Goal: Transaction & Acquisition: Purchase product/service

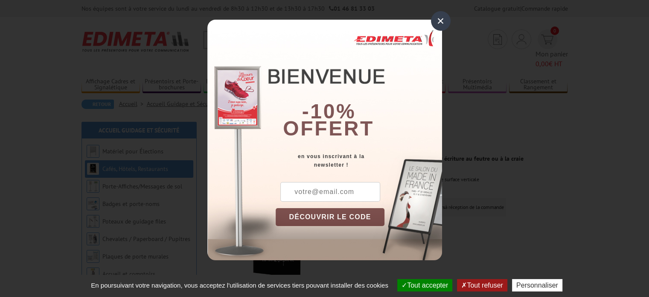
click at [439, 20] on div "×" at bounding box center [441, 21] width 20 height 20
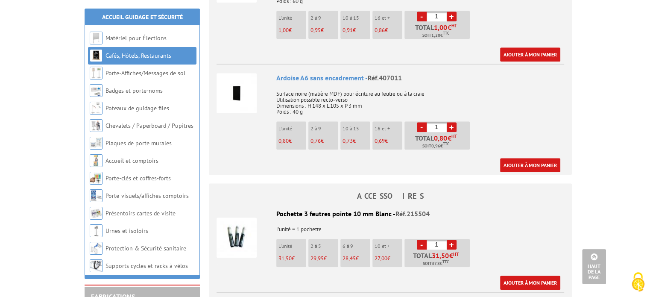
scroll to position [726, 0]
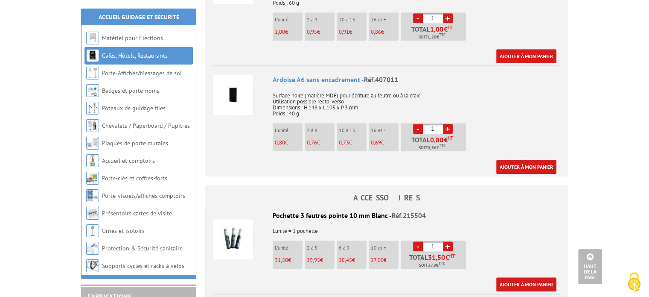
click at [450, 124] on link "+" at bounding box center [448, 129] width 10 height 10
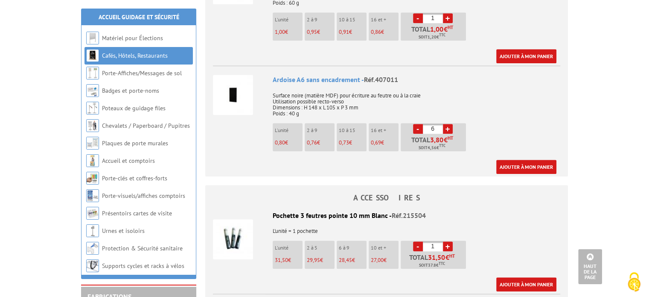
click at [450, 124] on link "+" at bounding box center [448, 129] width 10 height 10
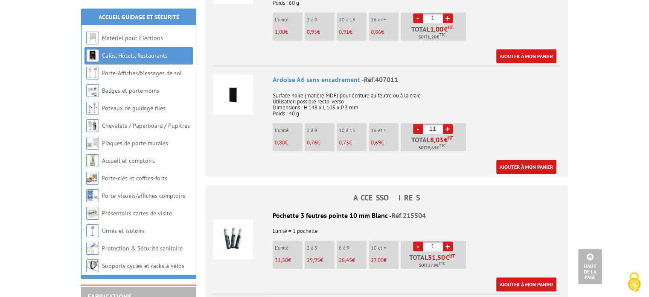
click at [450, 124] on link "+" at bounding box center [448, 129] width 10 height 10
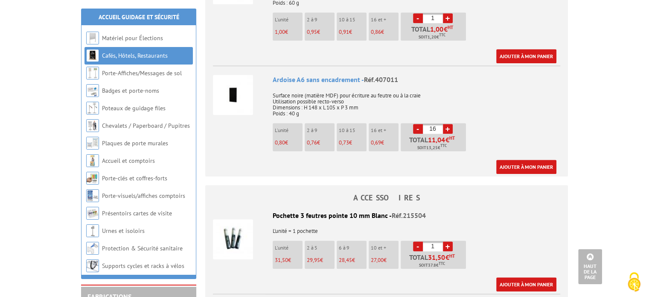
click at [450, 124] on link "+" at bounding box center [448, 129] width 10 height 10
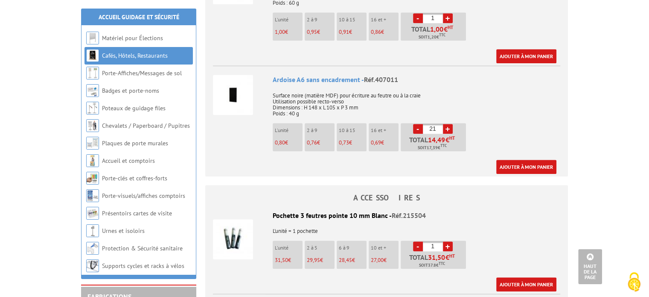
click at [450, 124] on link "+" at bounding box center [448, 129] width 10 height 10
click at [415, 124] on link "-" at bounding box center [418, 129] width 10 height 10
click at [416, 124] on link "-" at bounding box center [418, 129] width 10 height 10
click at [447, 124] on link "+" at bounding box center [448, 129] width 10 height 10
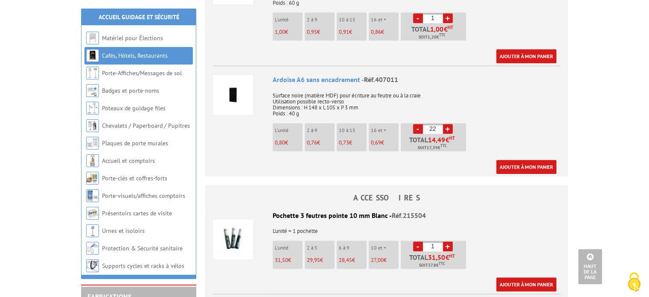
click at [447, 124] on link "+" at bounding box center [448, 129] width 10 height 10
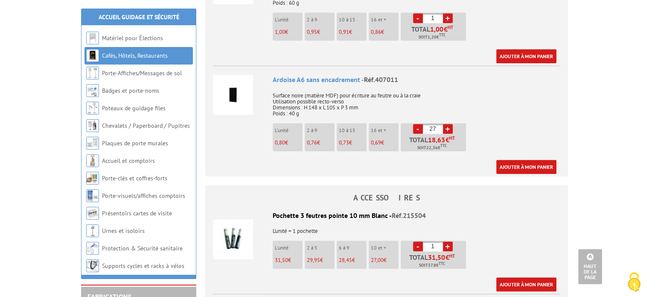
click at [447, 124] on link "+" at bounding box center [448, 129] width 10 height 10
type input "30"
click at [529, 160] on link "Ajouter à mon panier" at bounding box center [527, 167] width 60 height 14
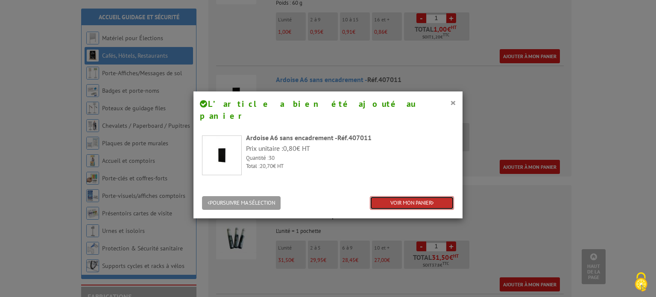
click at [399, 196] on link "VOIR MON PANIER" at bounding box center [412, 203] width 84 height 14
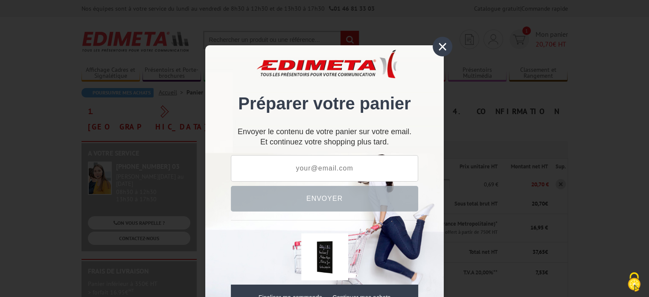
click at [441, 52] on div "×" at bounding box center [443, 47] width 20 height 20
